Goal: Check status: Check status

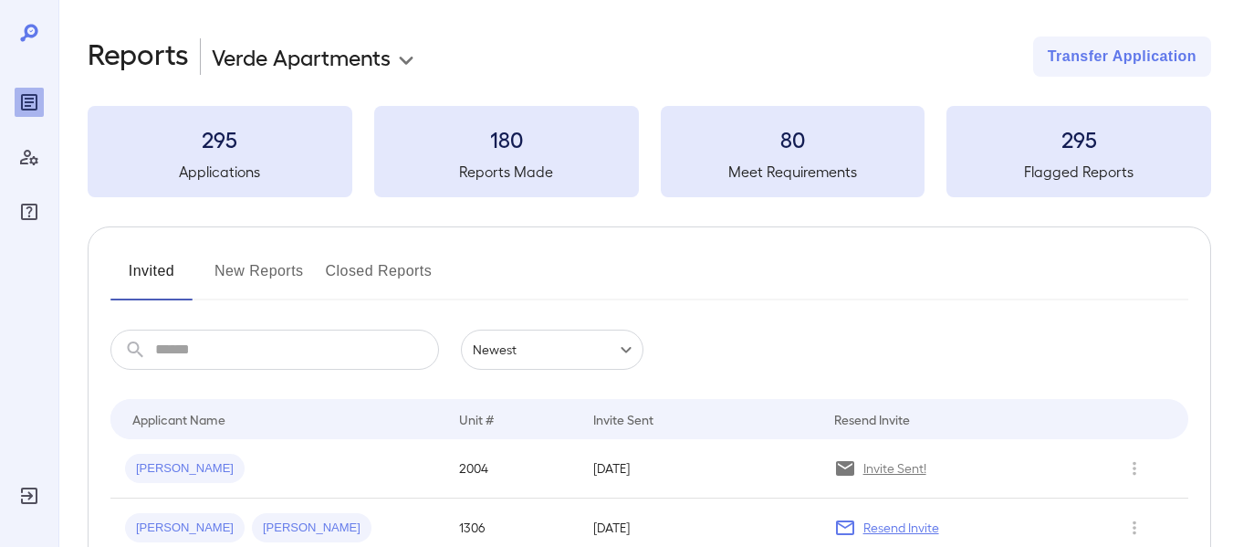
scroll to position [133, 0]
click at [271, 276] on button "New Reports" at bounding box center [258, 278] width 89 height 44
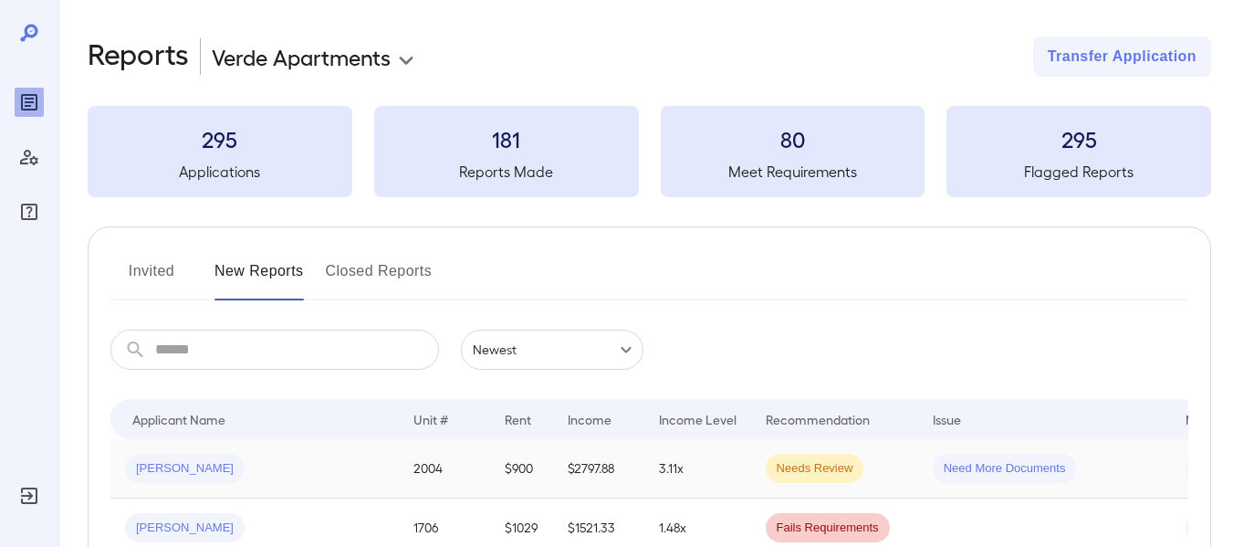
scroll to position [61, 0]
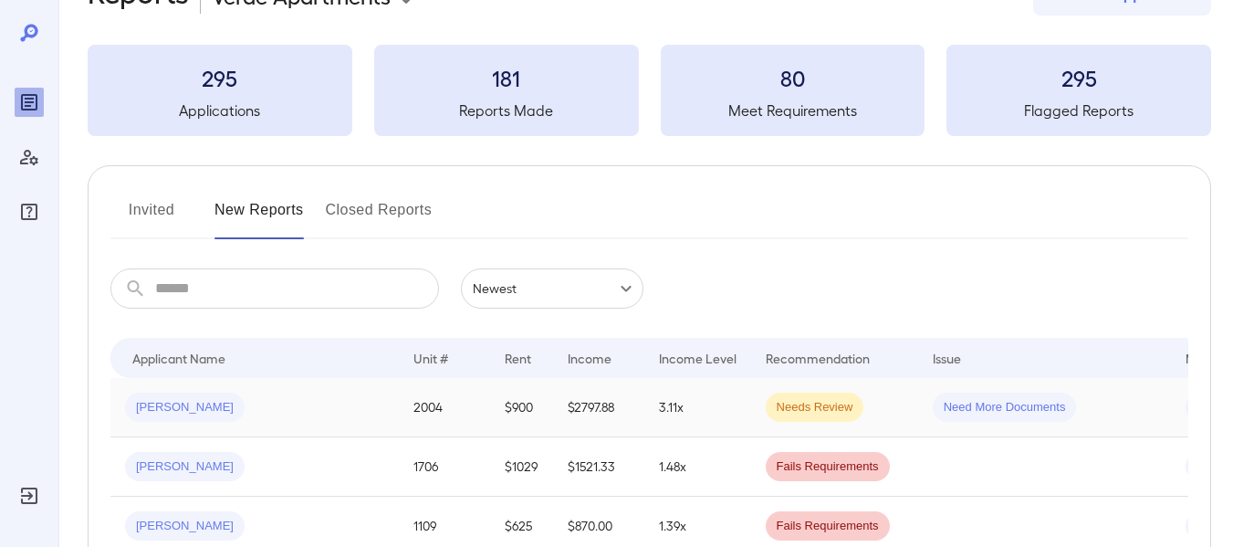
click at [848, 402] on td "Needs Review" at bounding box center [834, 407] width 167 height 59
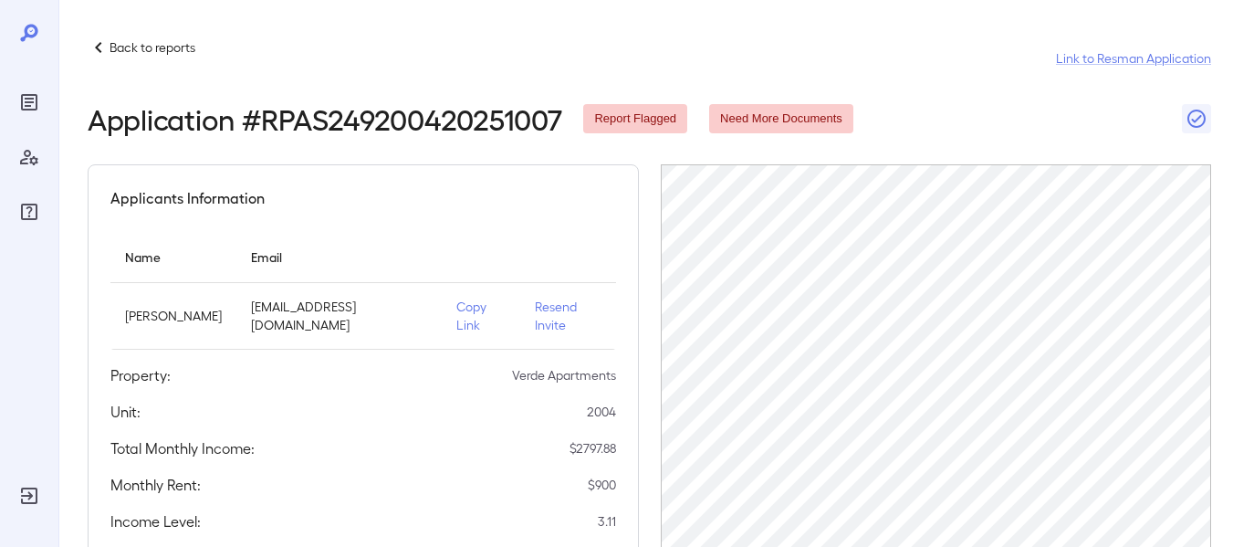
click at [483, 303] on p "Copy Link" at bounding box center [480, 316] width 49 height 37
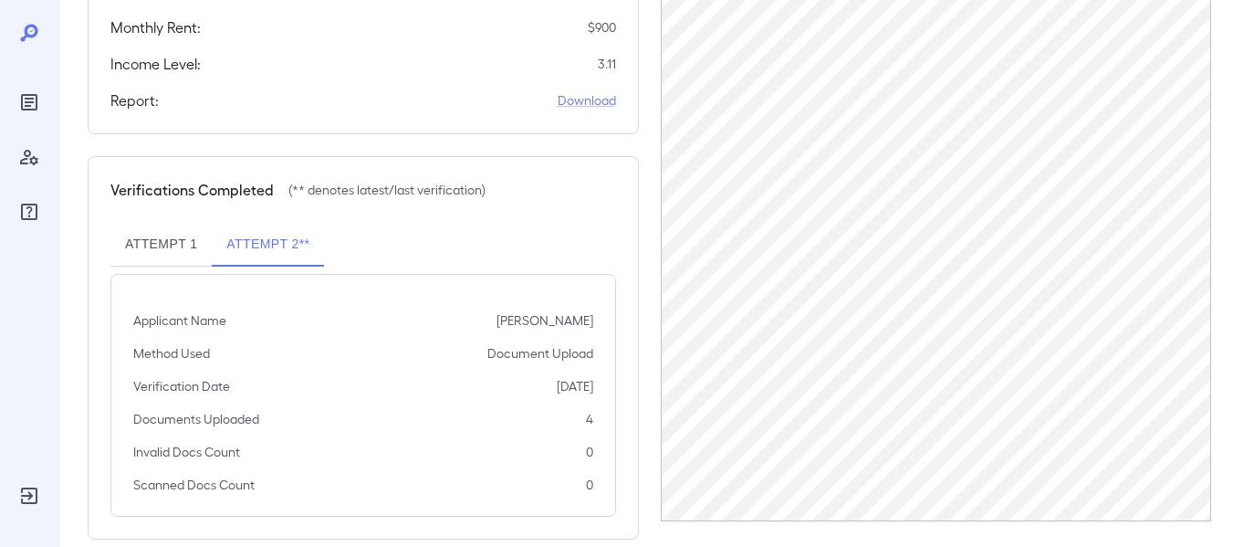
scroll to position [468, 0]
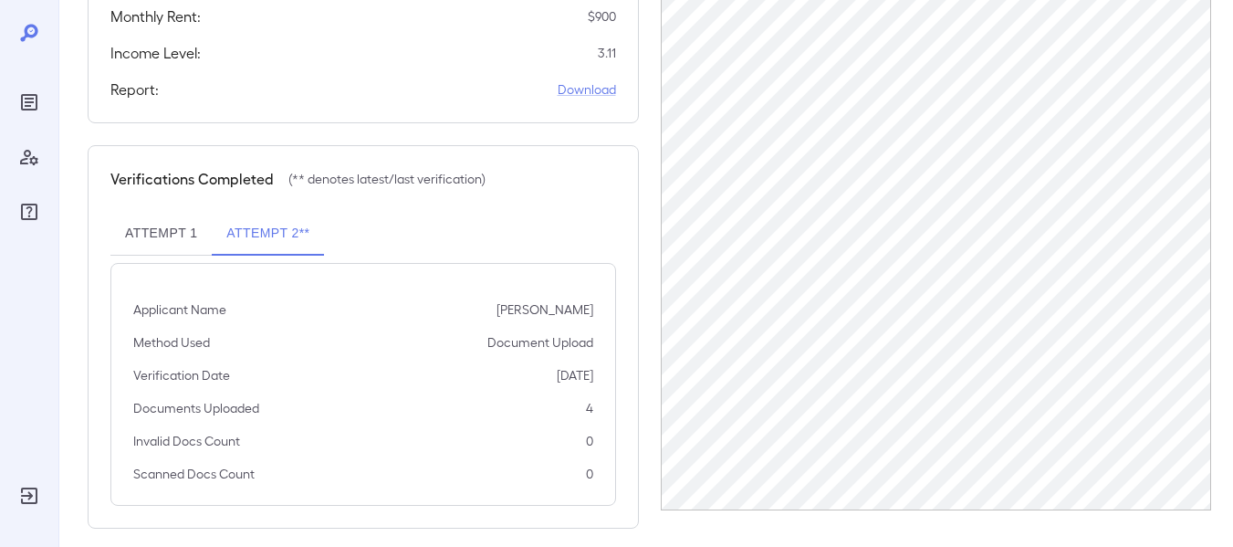
click at [166, 216] on button "Attempt 1" at bounding box center [160, 234] width 101 height 44
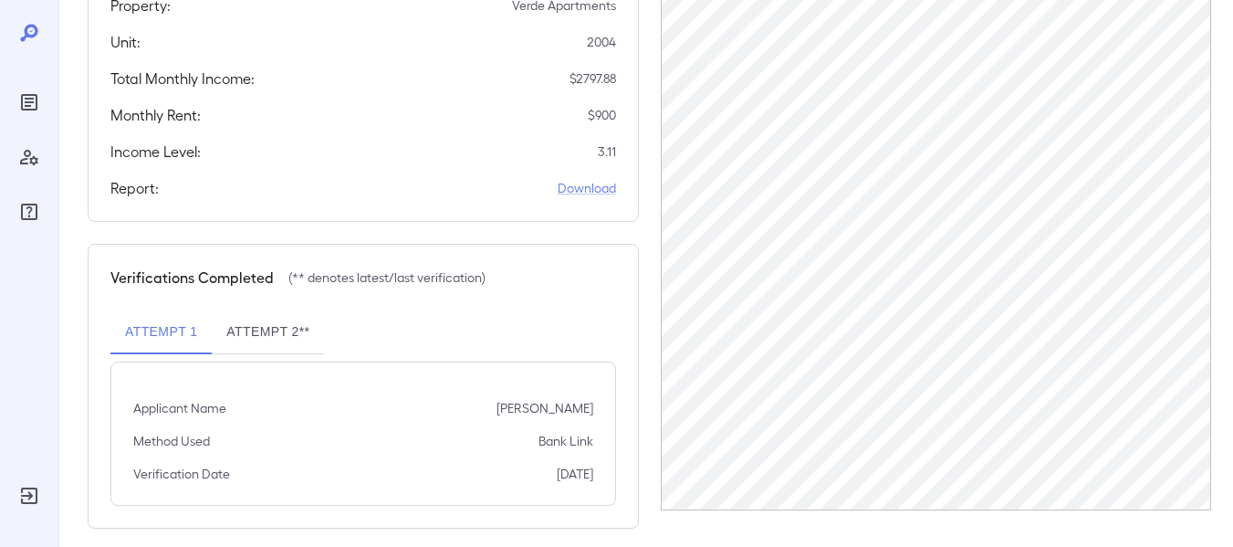
click at [290, 310] on button "Attempt 2**" at bounding box center [268, 332] width 112 height 44
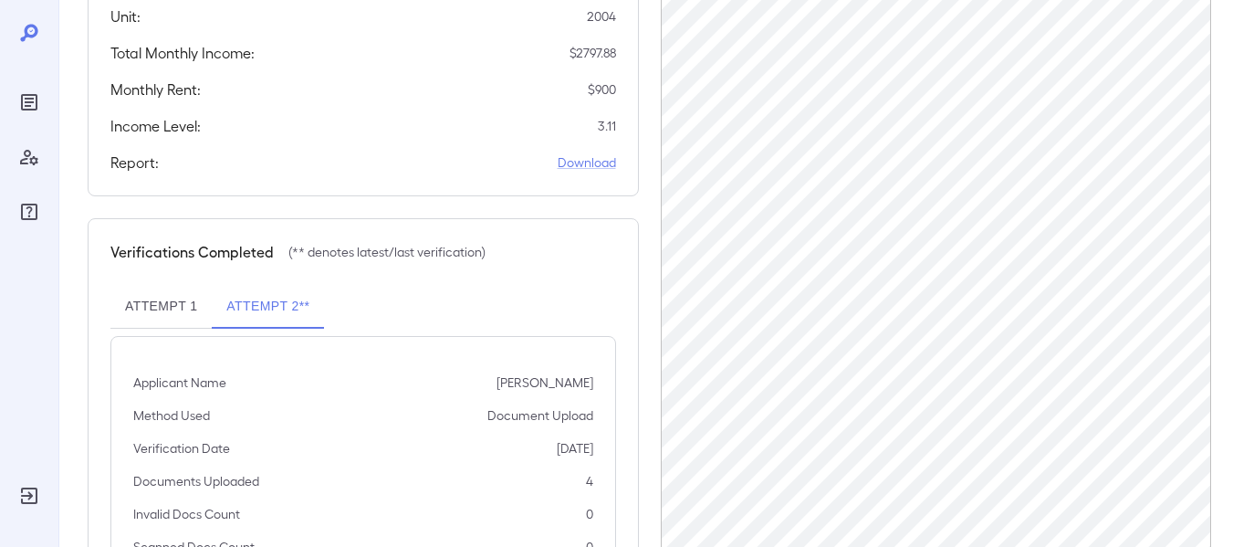
scroll to position [468, 0]
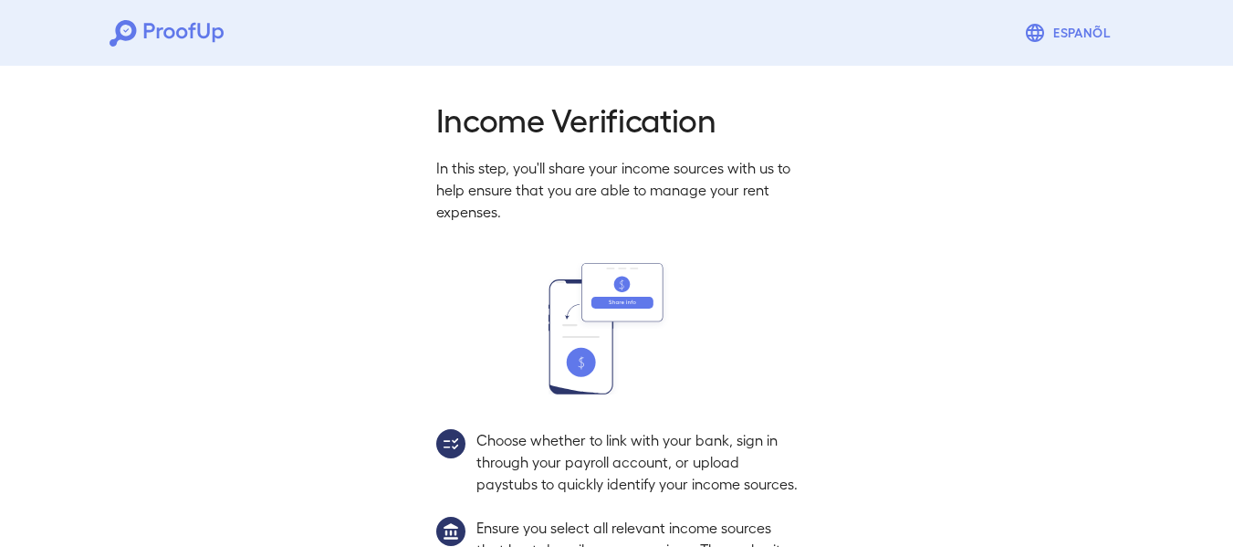
scroll to position [255, 0]
